Goal: Information Seeking & Learning: Learn about a topic

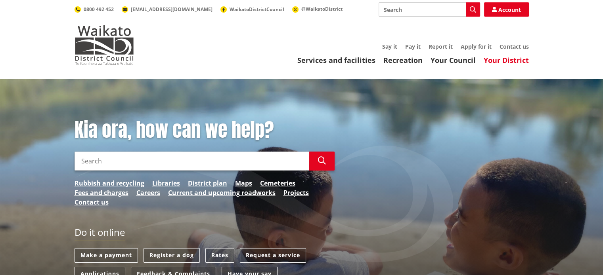
click at [509, 59] on link "Your District" at bounding box center [505, 60] width 45 height 10
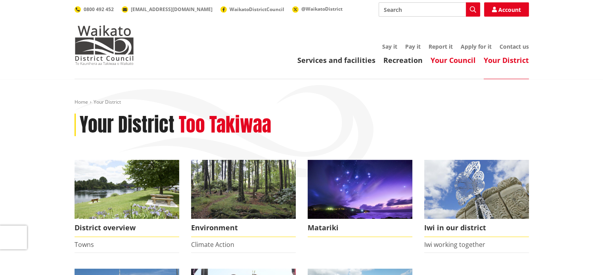
click at [452, 59] on link "Your Council" at bounding box center [452, 60] width 45 height 10
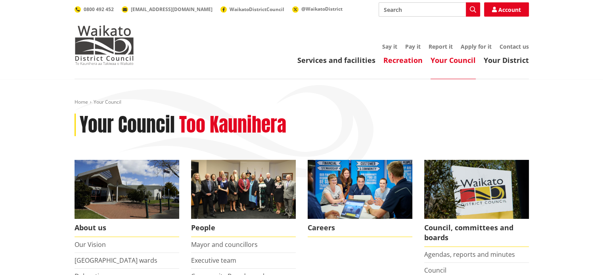
click at [400, 58] on link "Recreation" at bounding box center [402, 60] width 39 height 10
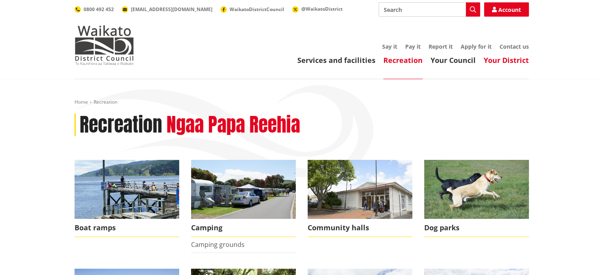
click at [495, 60] on link "Your District" at bounding box center [505, 60] width 45 height 10
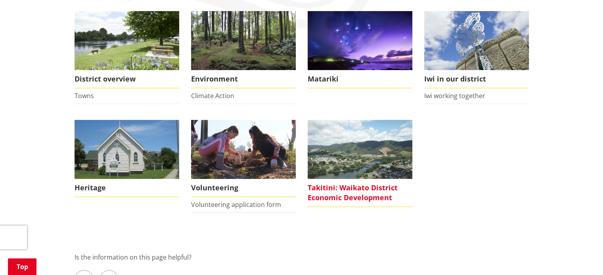
scroll to position [159, 0]
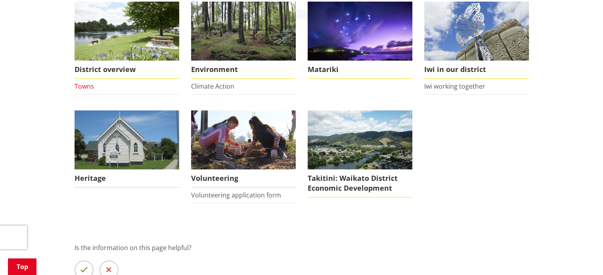
click at [84, 87] on link "Towns" at bounding box center [84, 86] width 19 height 9
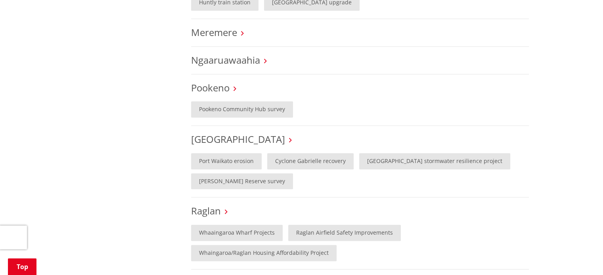
scroll to position [396, 0]
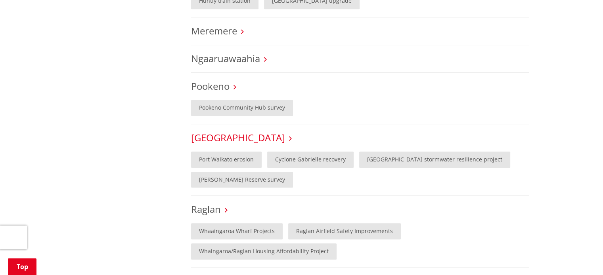
click at [209, 131] on link "[GEOGRAPHIC_DATA]" at bounding box center [238, 137] width 94 height 13
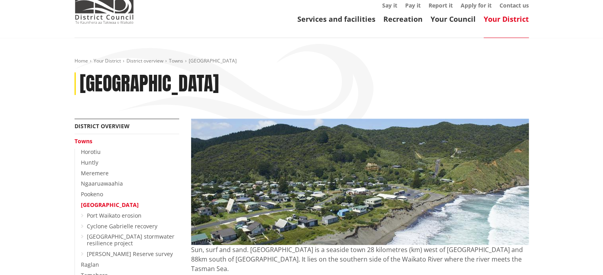
scroll to position [40, 0]
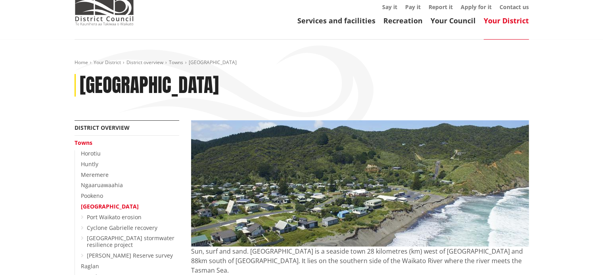
click at [95, 205] on link "[GEOGRAPHIC_DATA]" at bounding box center [110, 207] width 58 height 8
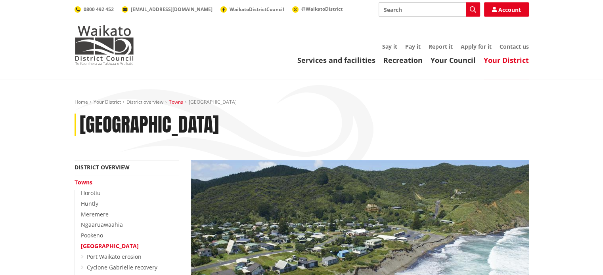
click at [173, 101] on link "Towns" at bounding box center [176, 102] width 14 height 7
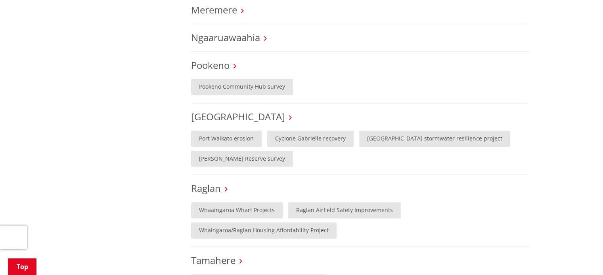
scroll to position [436, 0]
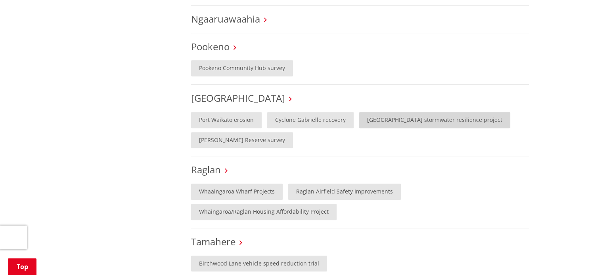
click at [377, 112] on link "[GEOGRAPHIC_DATA] stormwater resilience project" at bounding box center [434, 120] width 151 height 16
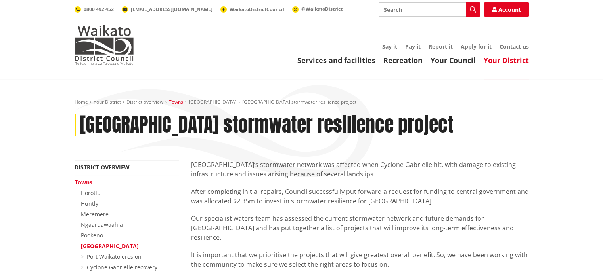
click at [178, 103] on link "Towns" at bounding box center [176, 102] width 14 height 7
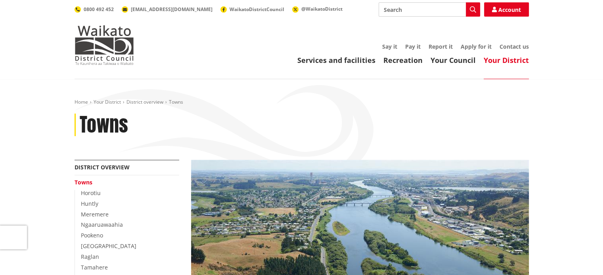
click at [154, 103] on link "District overview" at bounding box center [144, 102] width 37 height 7
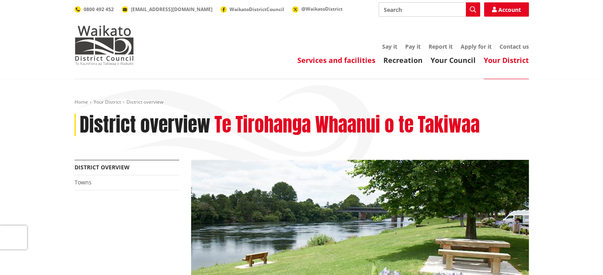
click at [341, 58] on link "Services and facilities" at bounding box center [336, 60] width 78 height 10
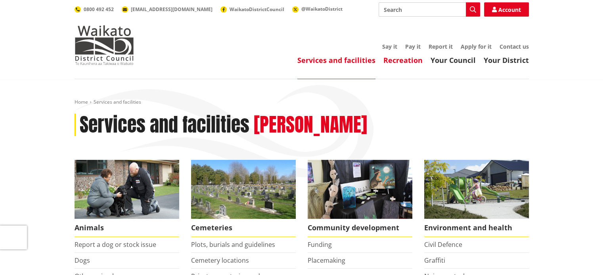
click at [403, 58] on link "Recreation" at bounding box center [402, 60] width 39 height 10
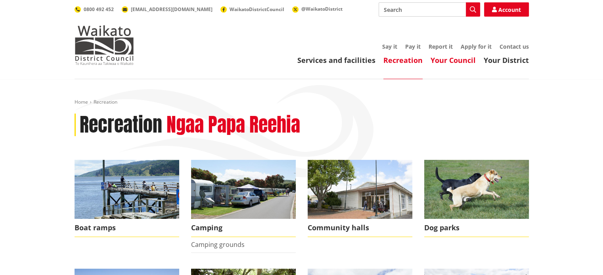
click at [465, 59] on link "Your Council" at bounding box center [452, 60] width 45 height 10
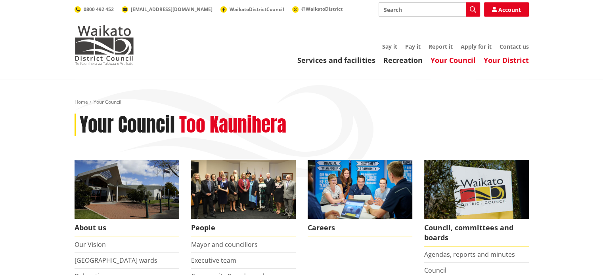
click at [502, 61] on link "Your District" at bounding box center [505, 60] width 45 height 10
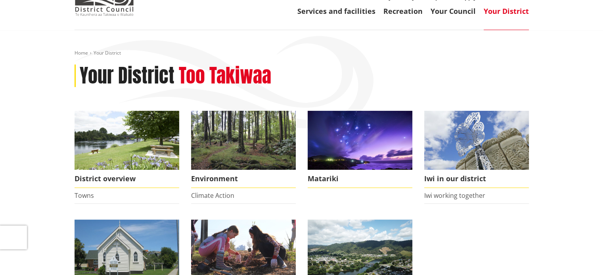
scroll to position [79, 0]
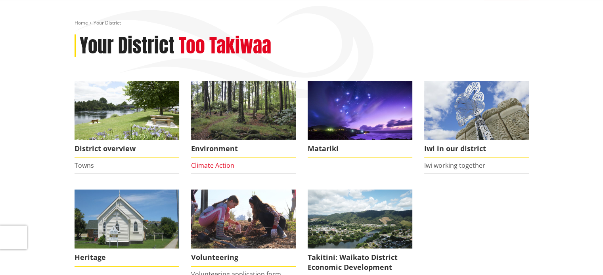
click at [204, 166] on link "Climate Action" at bounding box center [212, 165] width 43 height 9
